Goal: Transaction & Acquisition: Purchase product/service

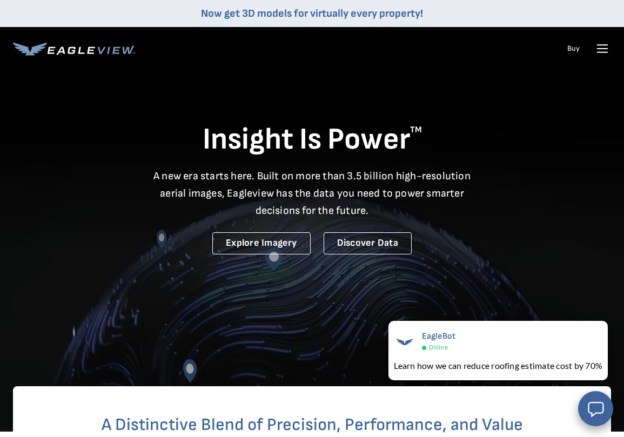
click at [599, 47] on icon at bounding box center [602, 48] width 17 height 17
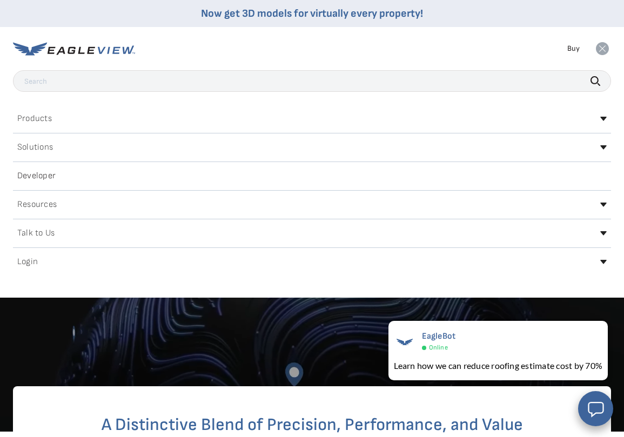
click at [33, 259] on h2 "Login" at bounding box center [27, 262] width 21 height 9
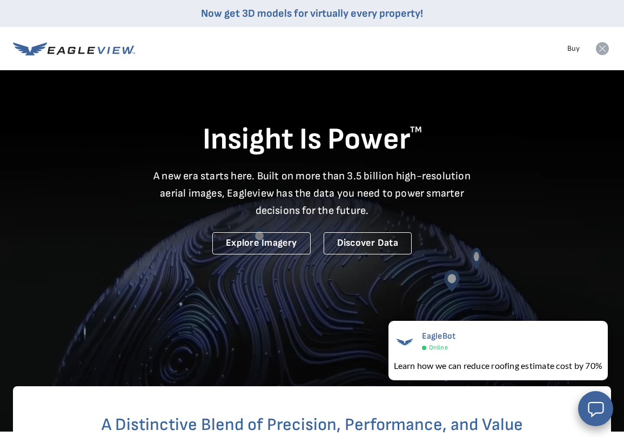
click at [601, 50] on icon at bounding box center [602, 48] width 13 height 13
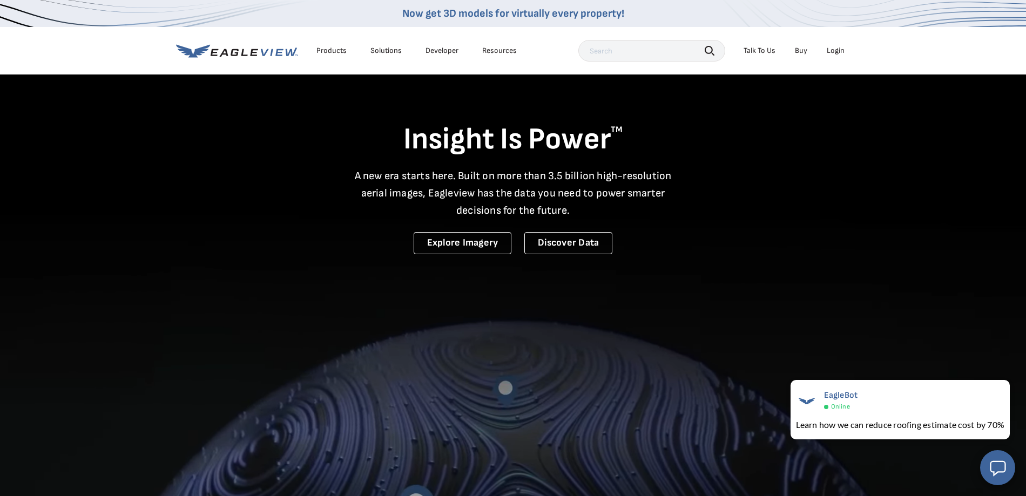
click at [623, 53] on div "Login" at bounding box center [836, 51] width 18 height 10
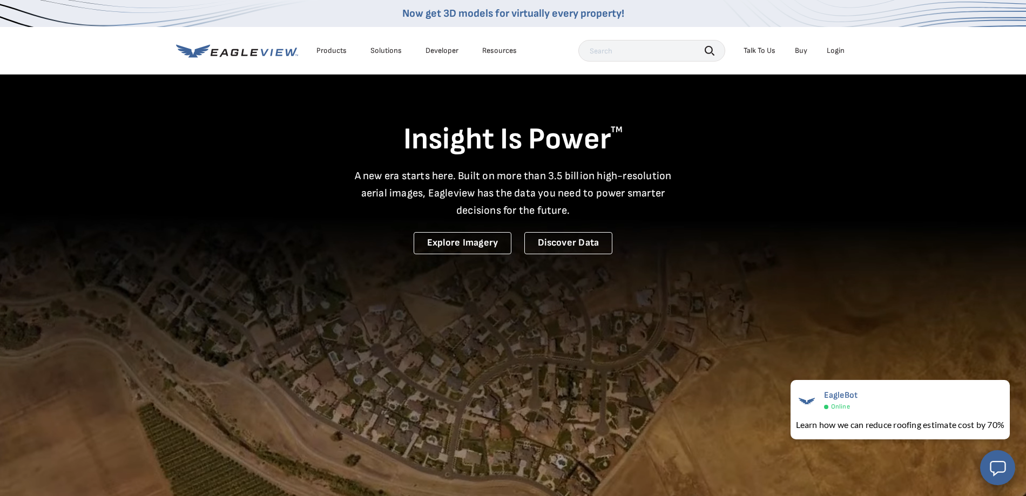
click at [623, 51] on div "Login" at bounding box center [836, 51] width 18 height 10
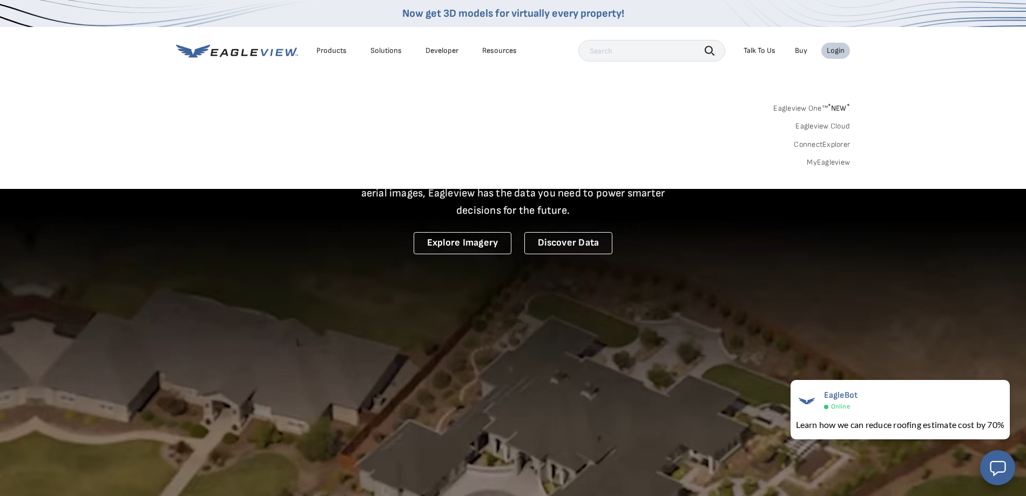
click at [623, 165] on link "MyEagleview" at bounding box center [828, 163] width 43 height 10
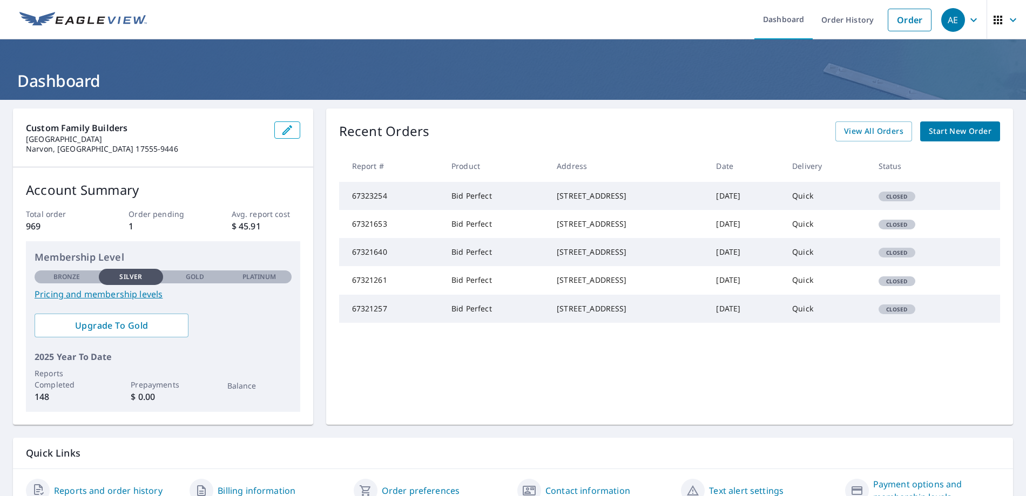
click at [964, 131] on span "Start New Order" at bounding box center [960, 132] width 63 height 14
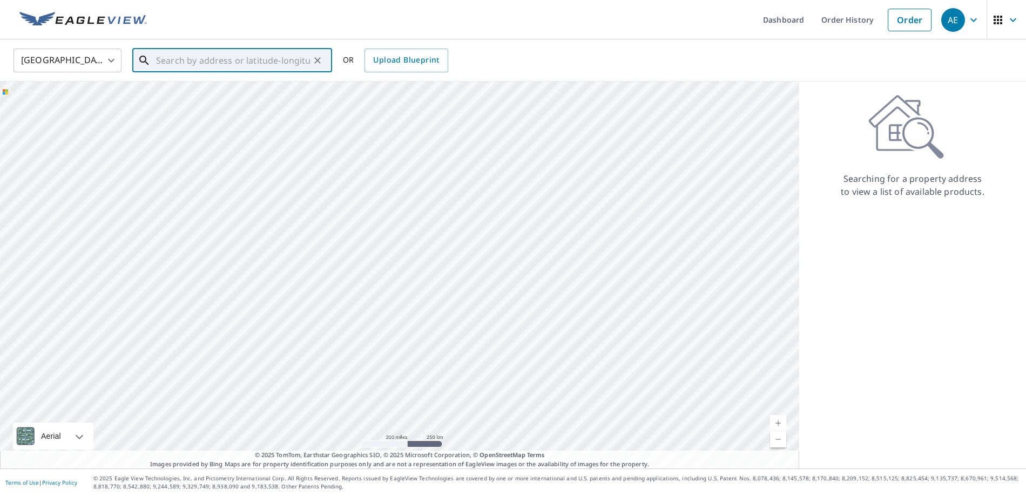
click at [162, 66] on input "text" at bounding box center [233, 60] width 154 height 30
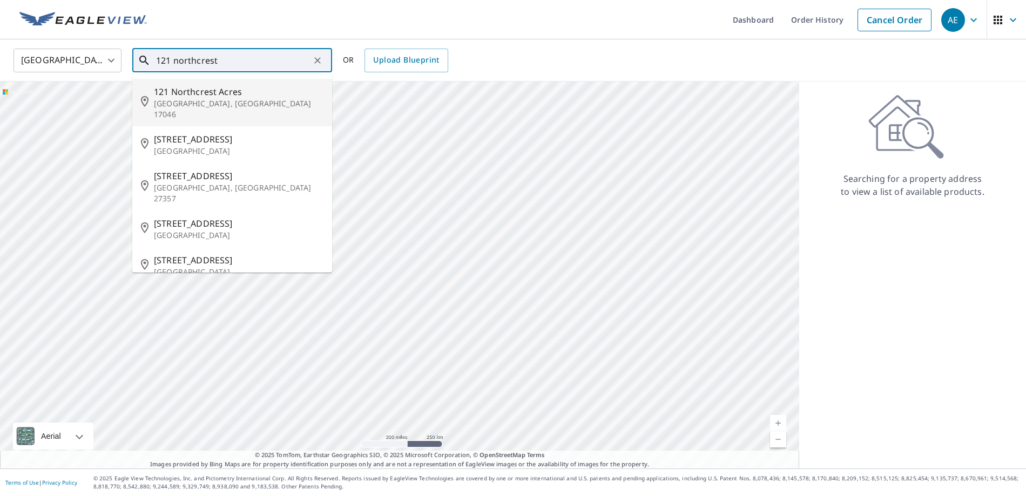
click at [183, 99] on p "[GEOGRAPHIC_DATA], [GEOGRAPHIC_DATA] 17046" at bounding box center [239, 109] width 170 height 22
type input "[STREET_ADDRESS]"
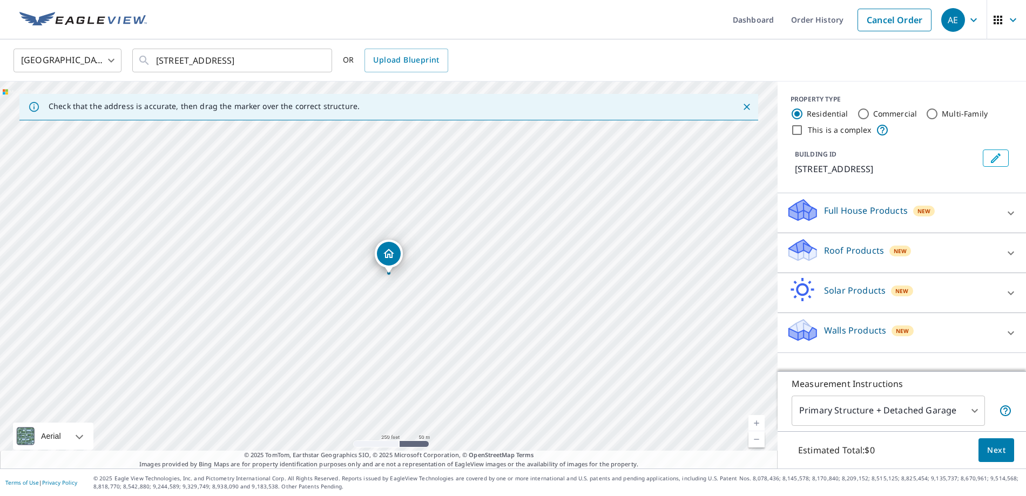
click at [758, 422] on link "Current Level 17, Zoom In" at bounding box center [756, 423] width 16 height 16
click at [758, 422] on link "Current Level 17.796972903530484, Zoom In" at bounding box center [756, 423] width 16 height 16
drag, startPoint x: 501, startPoint y: 331, endPoint x: 501, endPoint y: 217, distance: 113.9
click at [501, 217] on div "[STREET_ADDRESS]" at bounding box center [389, 275] width 778 height 387
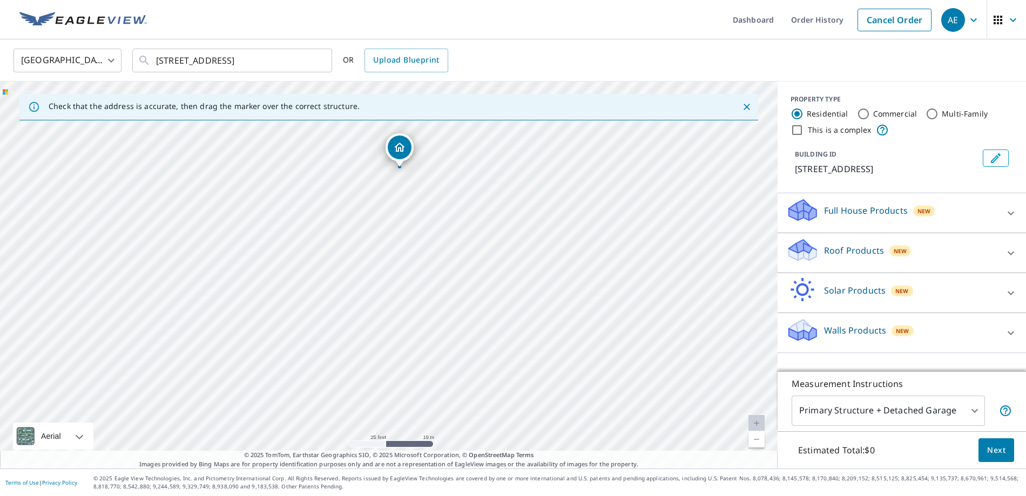
drag, startPoint x: 501, startPoint y: 217, endPoint x: 512, endPoint y: 225, distance: 13.2
click at [512, 225] on div "[STREET_ADDRESS]" at bounding box center [389, 275] width 778 height 387
drag, startPoint x: 507, startPoint y: 219, endPoint x: 621, endPoint y: 368, distance: 187.6
click at [621, 368] on div "[STREET_ADDRESS]" at bounding box center [389, 275] width 778 height 387
drag, startPoint x: 578, startPoint y: 332, endPoint x: 561, endPoint y: 304, distance: 33.0
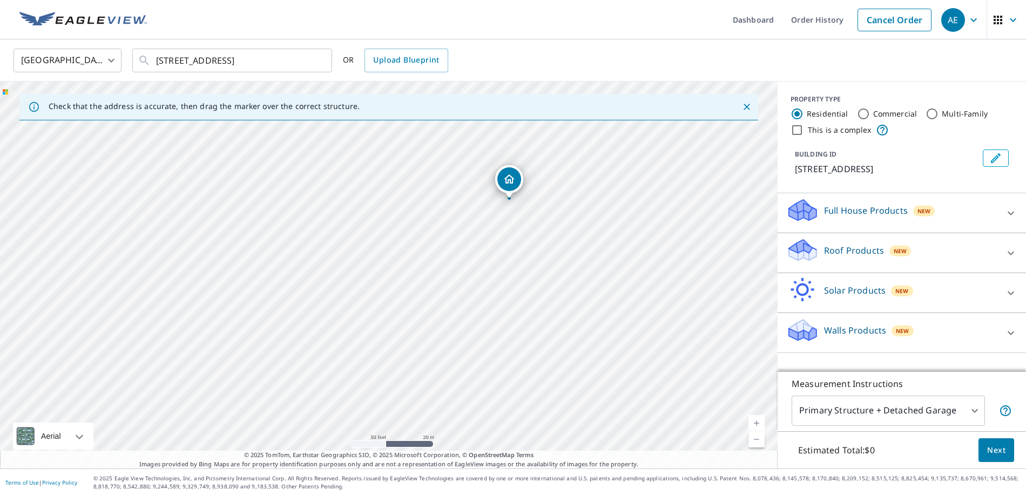
click at [561, 304] on div "[STREET_ADDRESS]" at bounding box center [389, 275] width 778 height 387
drag, startPoint x: 607, startPoint y: 331, endPoint x: 494, endPoint y: 254, distance: 136.9
click at [494, 254] on div "[STREET_ADDRESS]" at bounding box center [389, 275] width 778 height 387
drag, startPoint x: 494, startPoint y: 254, endPoint x: 407, endPoint y: 91, distance: 184.8
click at [407, 91] on div "[STREET_ADDRESS]" at bounding box center [389, 275] width 778 height 387
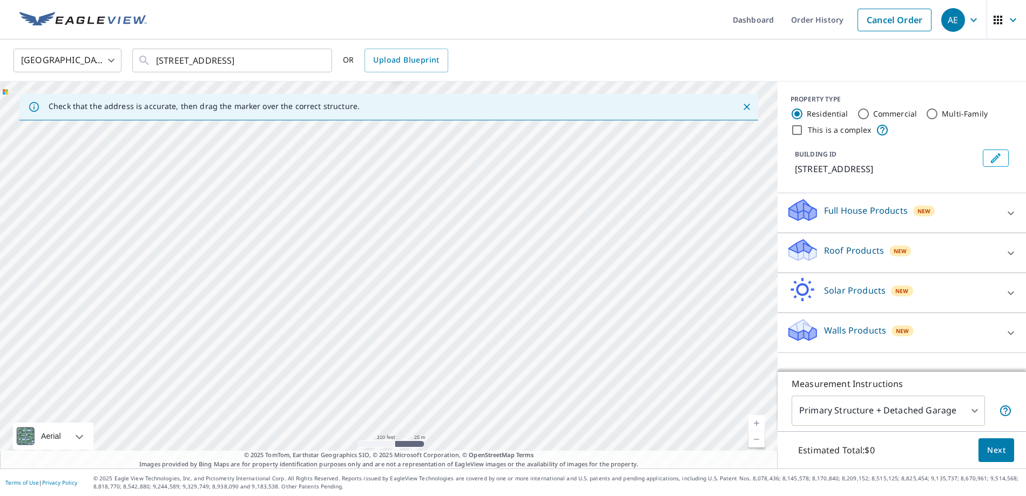
drag, startPoint x: 401, startPoint y: 90, endPoint x: 466, endPoint y: 182, distance: 112.7
click at [465, 180] on div "[STREET_ADDRESS]" at bounding box center [389, 275] width 778 height 387
drag, startPoint x: 466, startPoint y: 182, endPoint x: 561, endPoint y: 324, distance: 170.6
click at [561, 323] on div "[STREET_ADDRESS]" at bounding box center [389, 275] width 778 height 387
drag, startPoint x: 523, startPoint y: 280, endPoint x: 587, endPoint y: 417, distance: 152.0
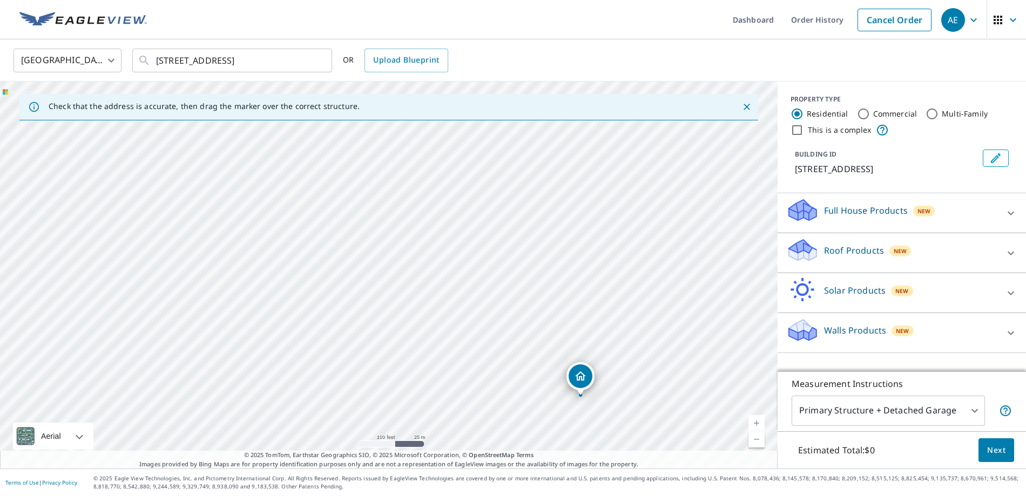
click at [587, 418] on div "[STREET_ADDRESS]" at bounding box center [389, 275] width 778 height 387
drag, startPoint x: 575, startPoint y: 416, endPoint x: 582, endPoint y: 158, distance: 258.2
drag, startPoint x: 487, startPoint y: 231, endPoint x: 553, endPoint y: 206, distance: 70.9
click at [554, 206] on div "[STREET_ADDRESS]" at bounding box center [389, 275] width 778 height 387
click at [977, 247] on div "Roof Products New" at bounding box center [892, 253] width 212 height 31
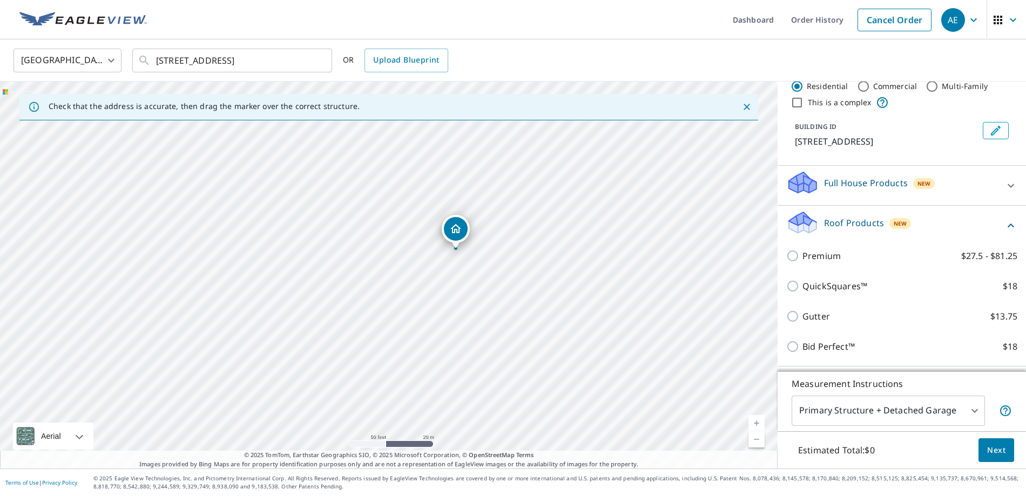
scroll to position [32, 0]
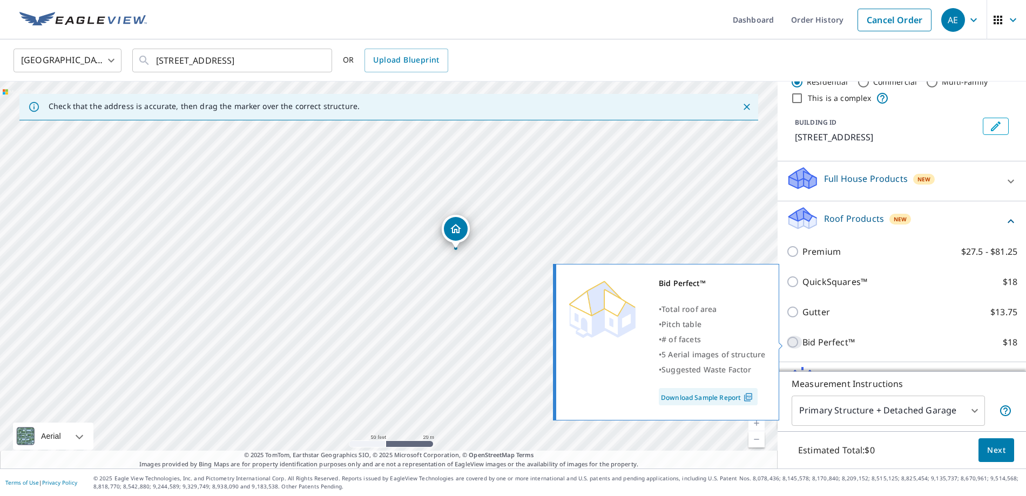
click at [797, 342] on input "Bid Perfect™ $18" at bounding box center [794, 342] width 16 height 13
checkbox input "true"
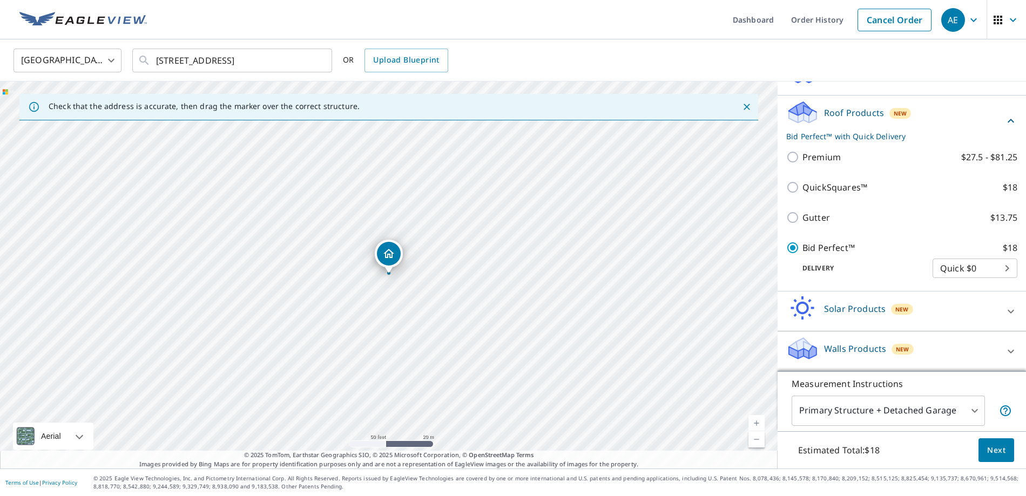
scroll to position [138, 0]
click at [996, 452] on span "Next" at bounding box center [996, 451] width 18 height 14
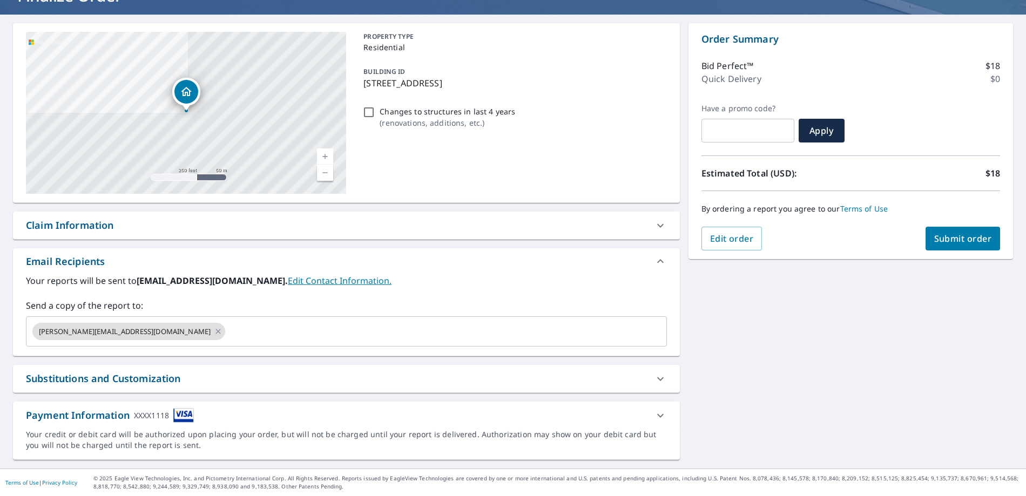
scroll to position [85, 0]
click at [970, 238] on span "Submit order" at bounding box center [963, 239] width 58 height 12
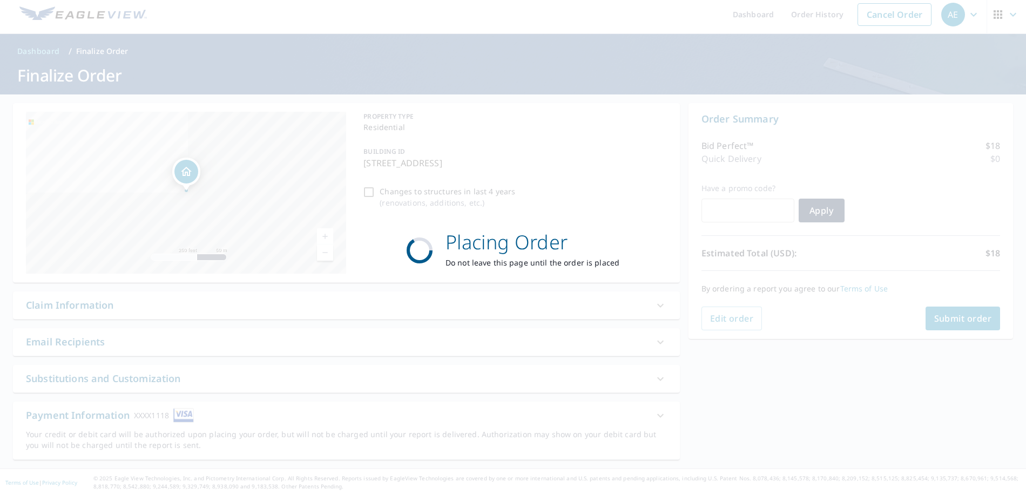
scroll to position [0, 0]
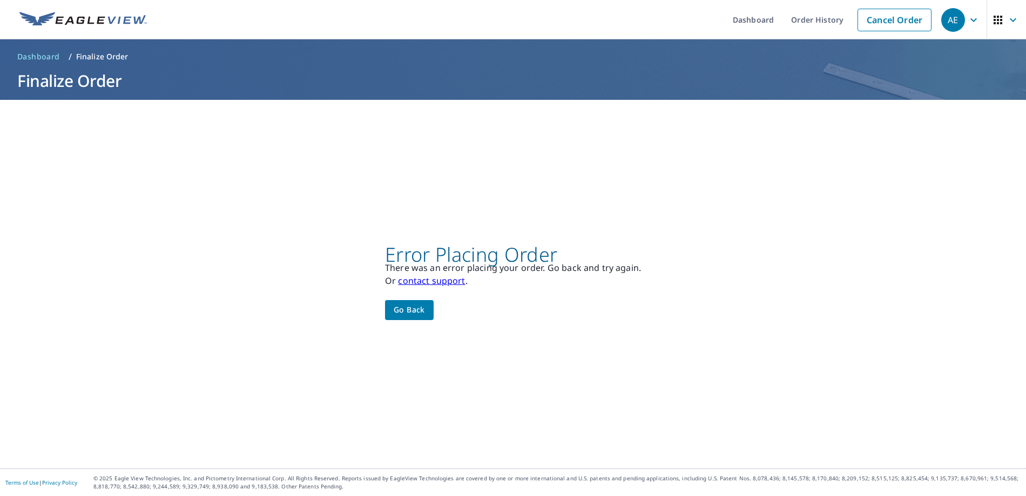
click at [422, 313] on span "Go back" at bounding box center [409, 311] width 31 height 14
